Goal: Find contact information: Find contact information

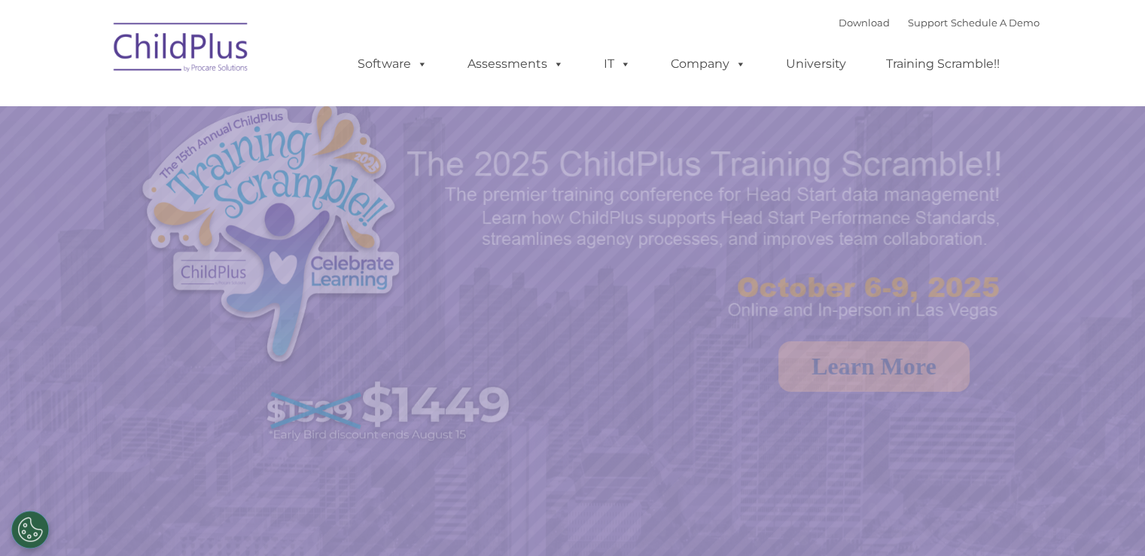
select select "MEDIUM"
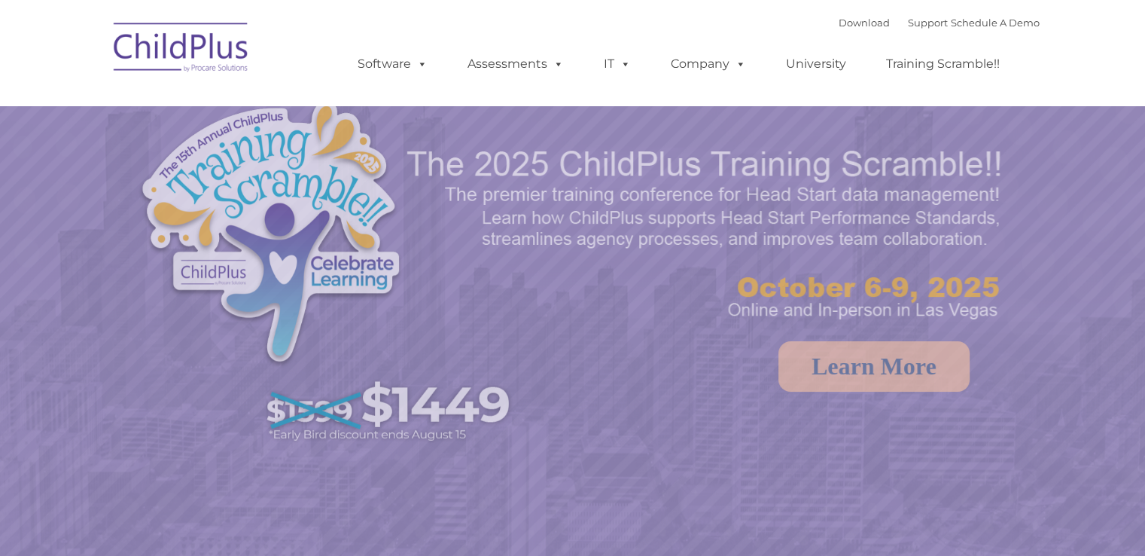
select select "MEDIUM"
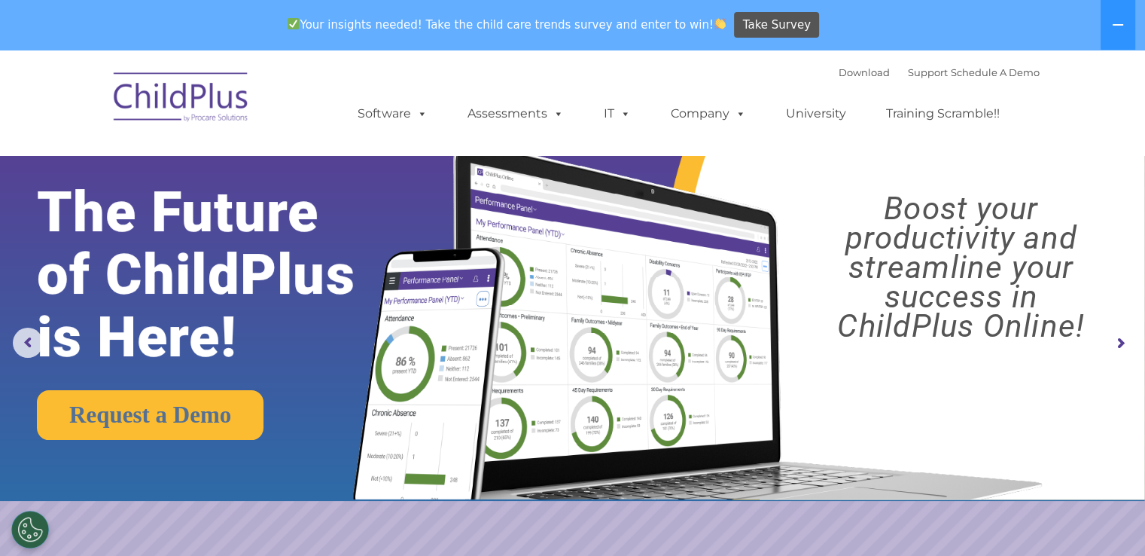
click at [696, 132] on ul "Software ChildPlus: The original and most widely-used Head Start data managemen…" at bounding box center [684, 114] width 712 height 60
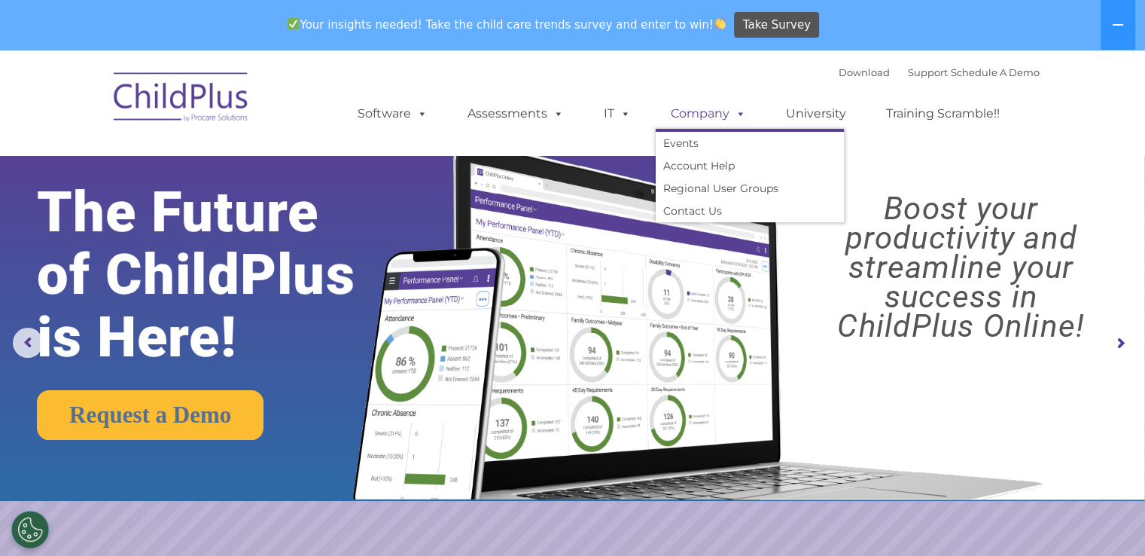
click at [701, 109] on link "Company" at bounding box center [708, 114] width 105 height 30
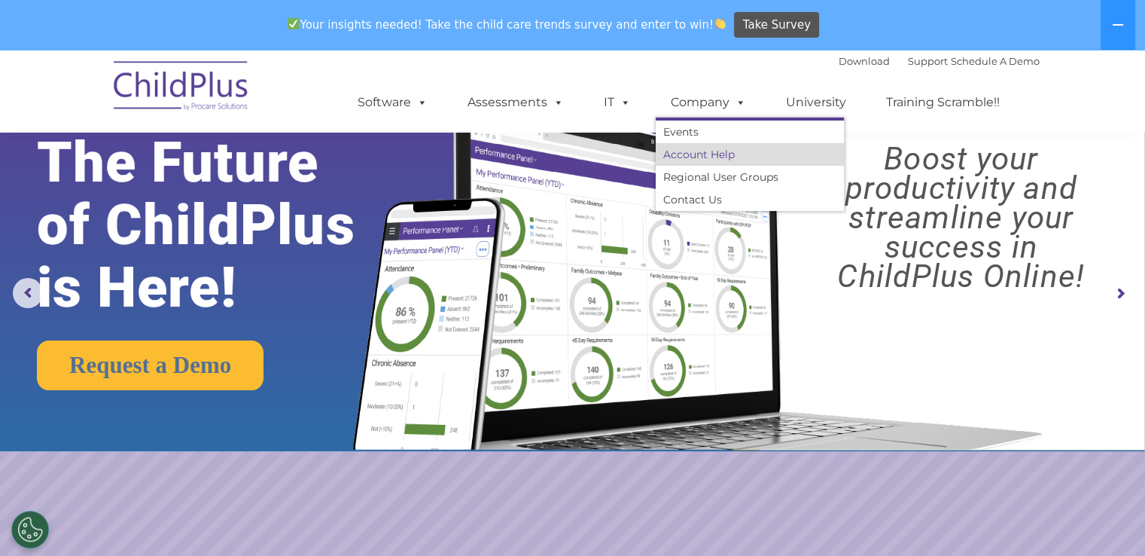
click at [696, 155] on link "Account Help" at bounding box center [750, 154] width 188 height 23
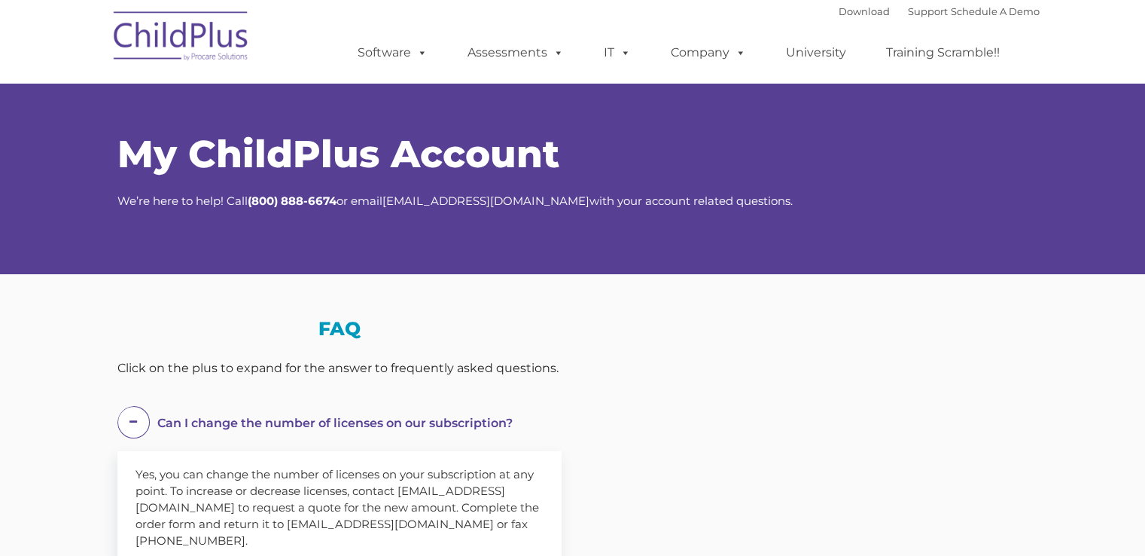
select select "MEDIUM"
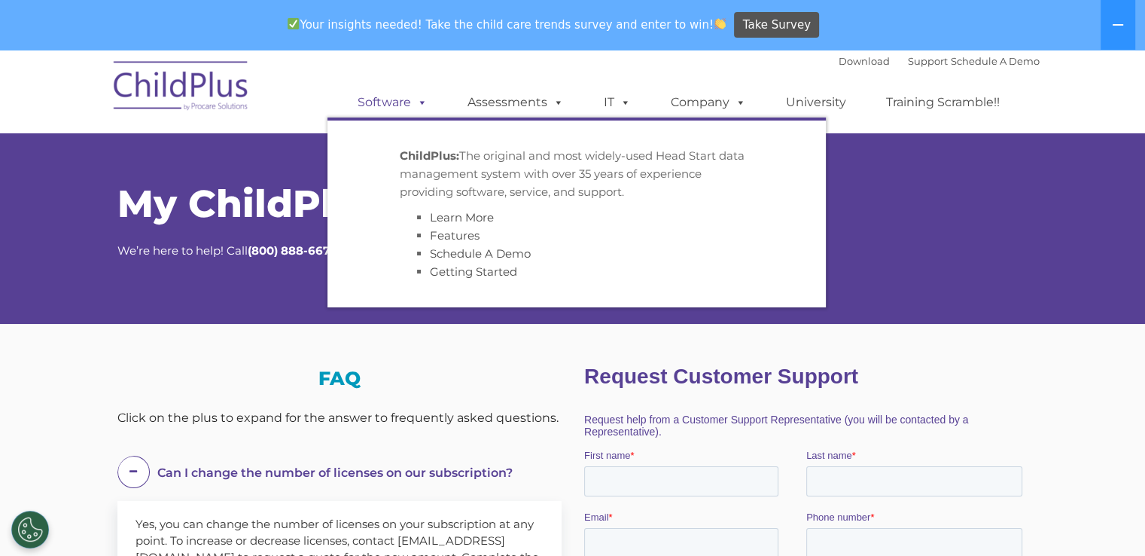
click at [416, 95] on span at bounding box center [419, 102] width 17 height 14
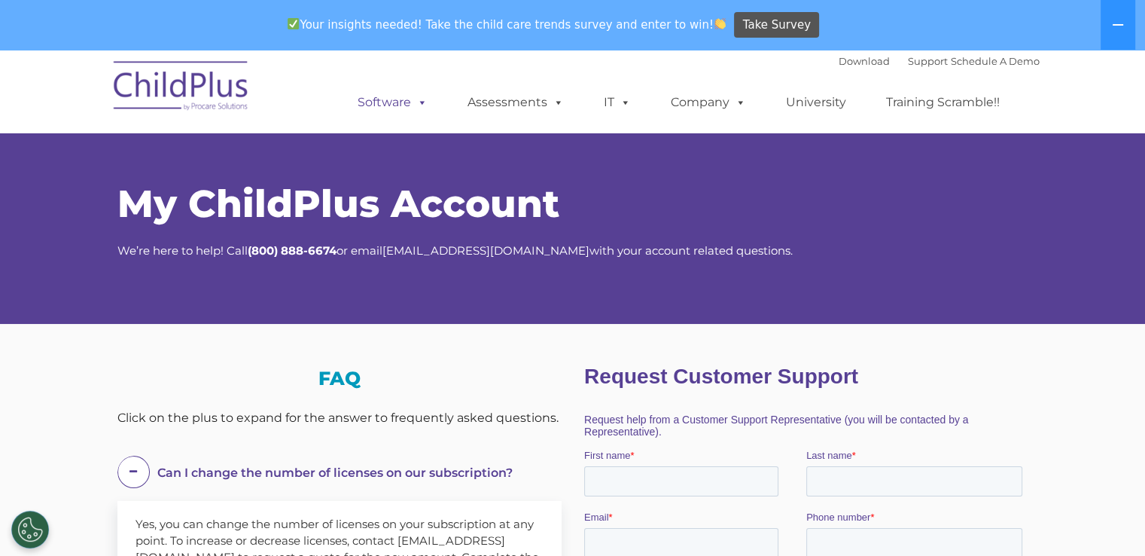
click at [404, 98] on link "Software" at bounding box center [393, 102] width 100 height 30
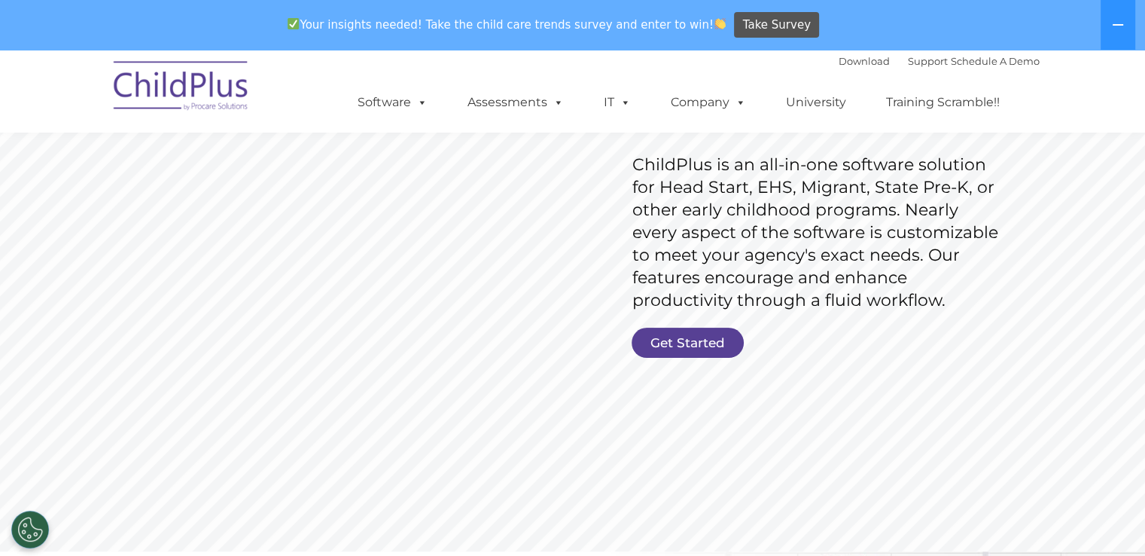
scroll to position [204, 0]
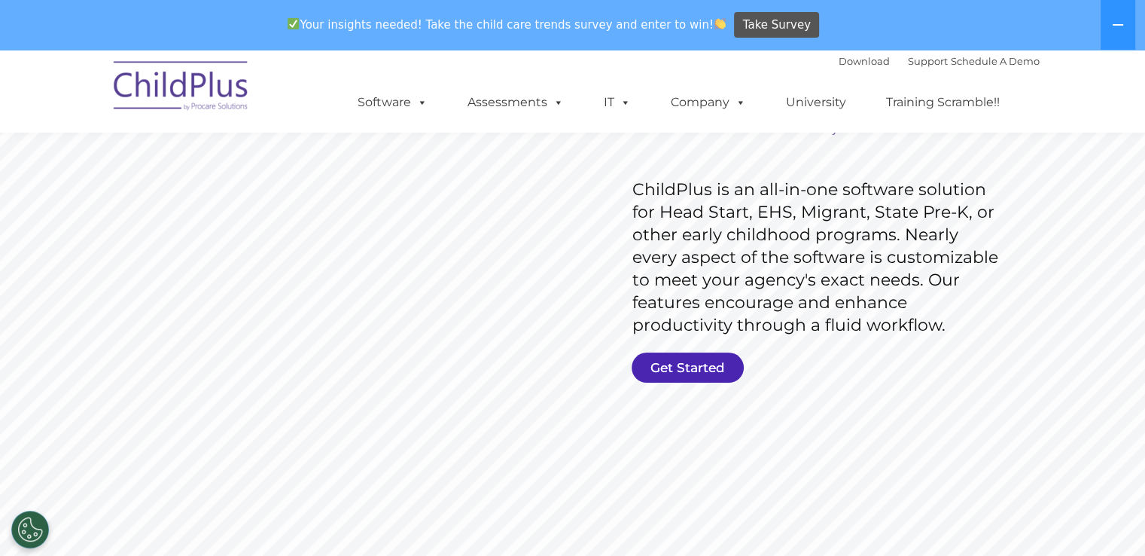
click at [696, 372] on link "Get Started" at bounding box center [688, 367] width 112 height 30
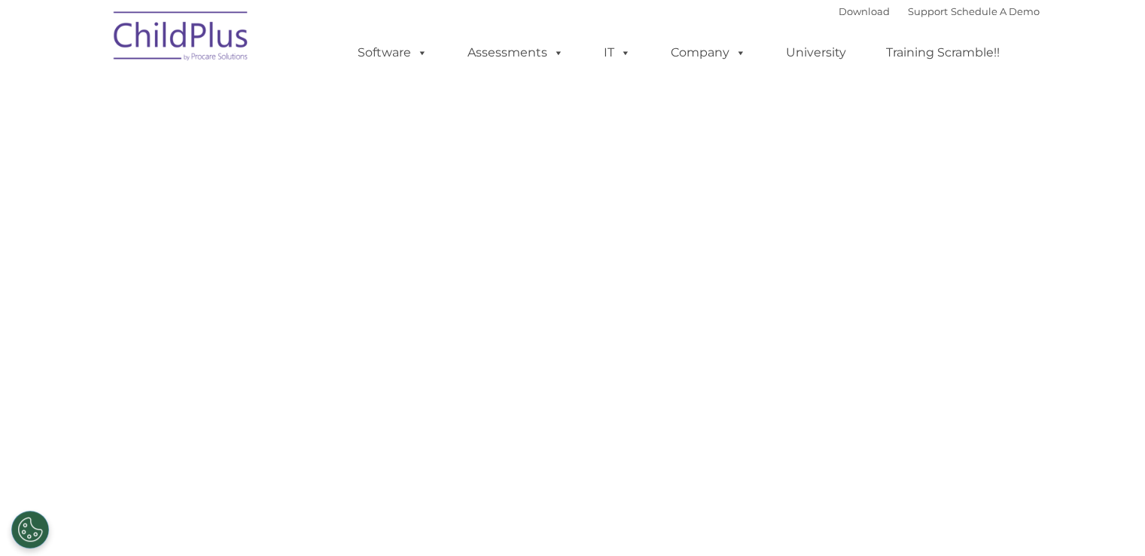
select select "MEDIUM"
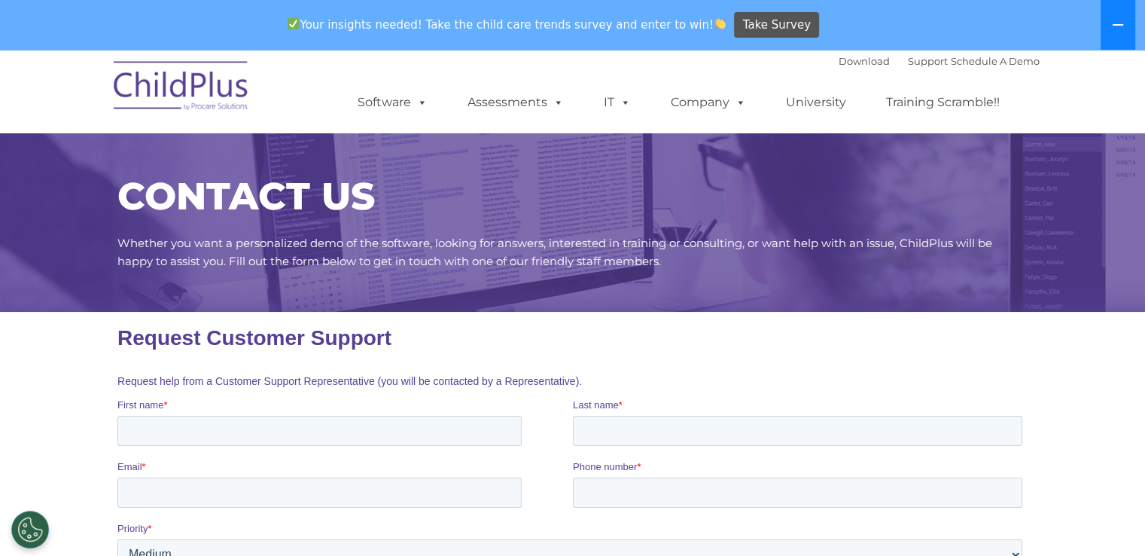
click at [1120, 23] on icon at bounding box center [1118, 25] width 12 height 12
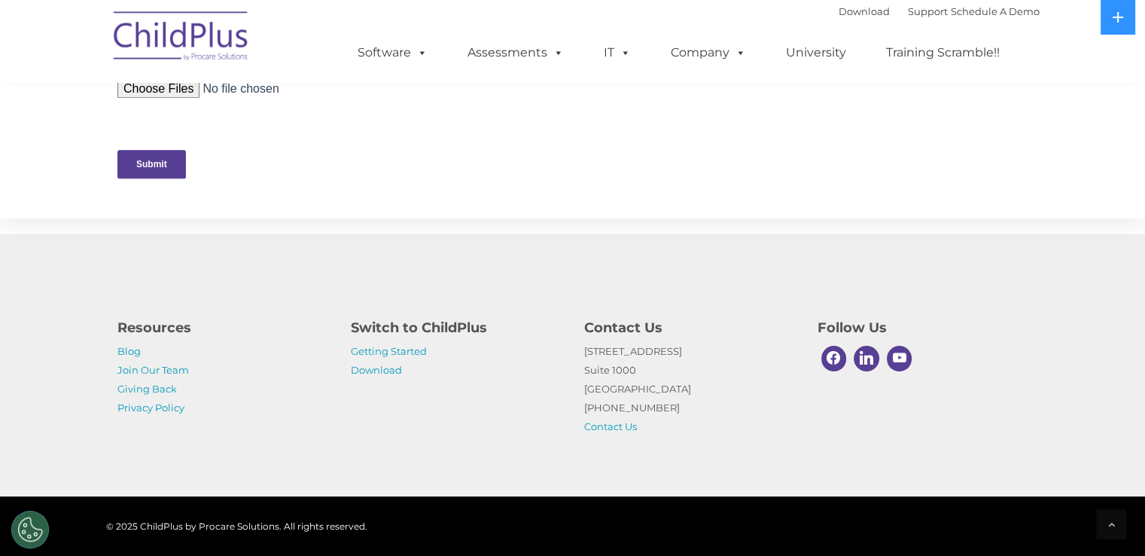
scroll to position [758, 0]
